Goal: Transaction & Acquisition: Purchase product/service

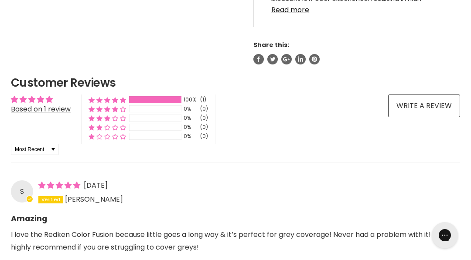
scroll to position [633, 0]
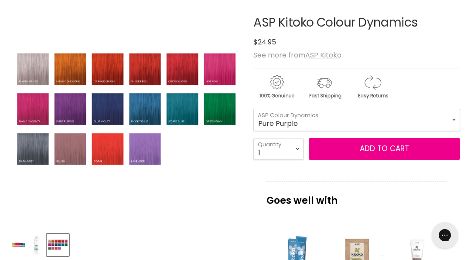
scroll to position [136, 0]
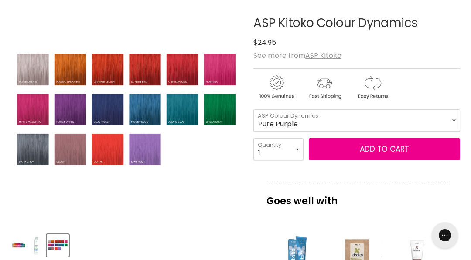
click at [36, 150] on img "ASP Kitoko Colour Dynamics image. Click or Scroll to Zoom." at bounding box center [126, 110] width 231 height 118
click at [35, 151] on img "ASP Kitoko Colour Dynamics image. Click or Scroll to Zoom." at bounding box center [126, 110] width 231 height 118
click at [36, 157] on img "ASP Kitoko Colour Dynamics image. Click or Scroll to Zoom." at bounding box center [126, 110] width 231 height 118
click at [453, 118] on select "[PERSON_NAME] Blue Crimson Kiss Green Pepper Hot Pink Magic Magenta Mango Smoot…" at bounding box center [356, 120] width 207 height 22
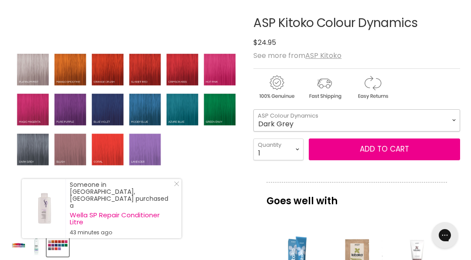
select select "Dark Grey"
